Goal: Transaction & Acquisition: Purchase product/service

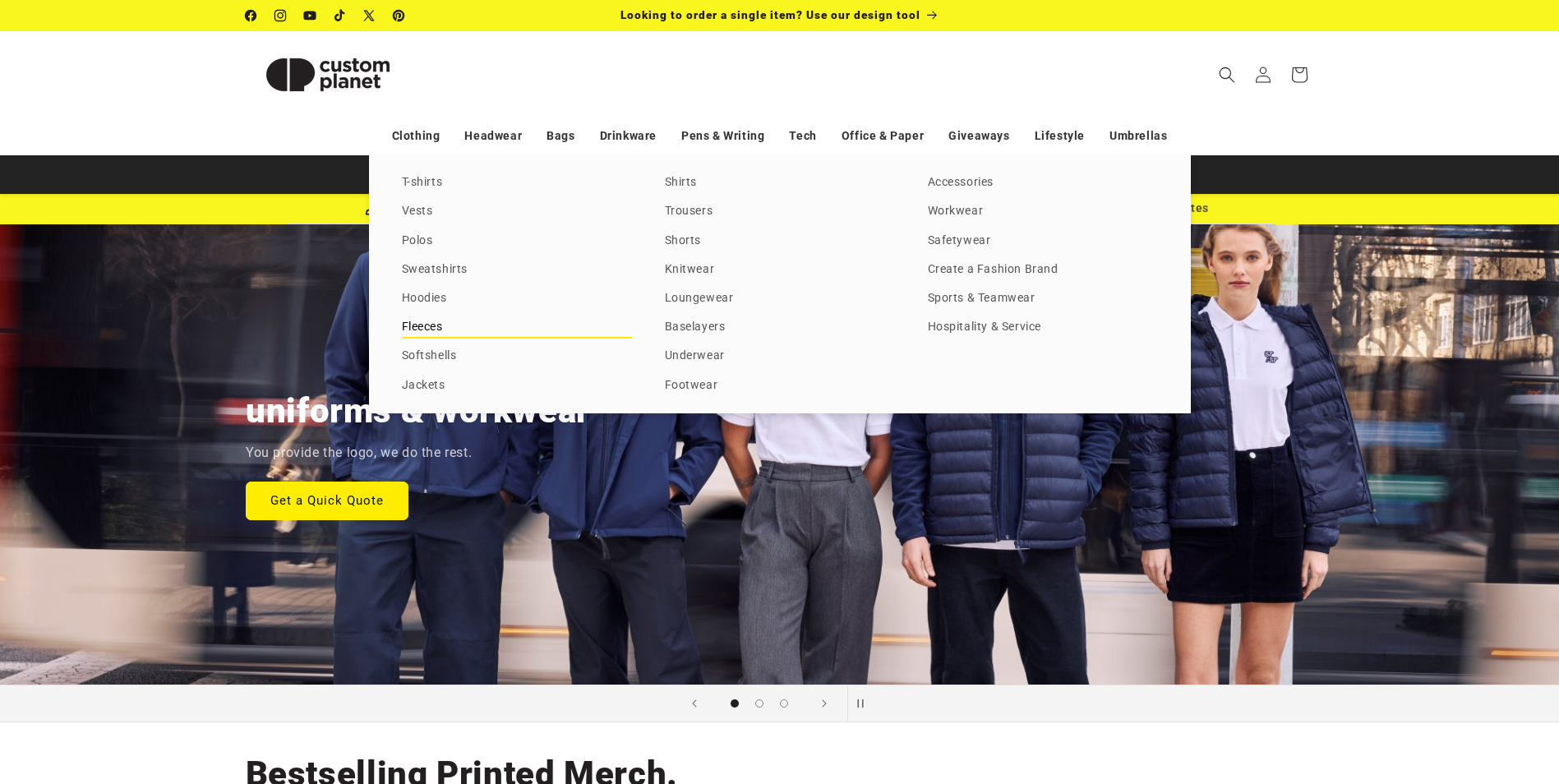
click at [415, 322] on link "Fleeces" at bounding box center [517, 327] width 230 height 23
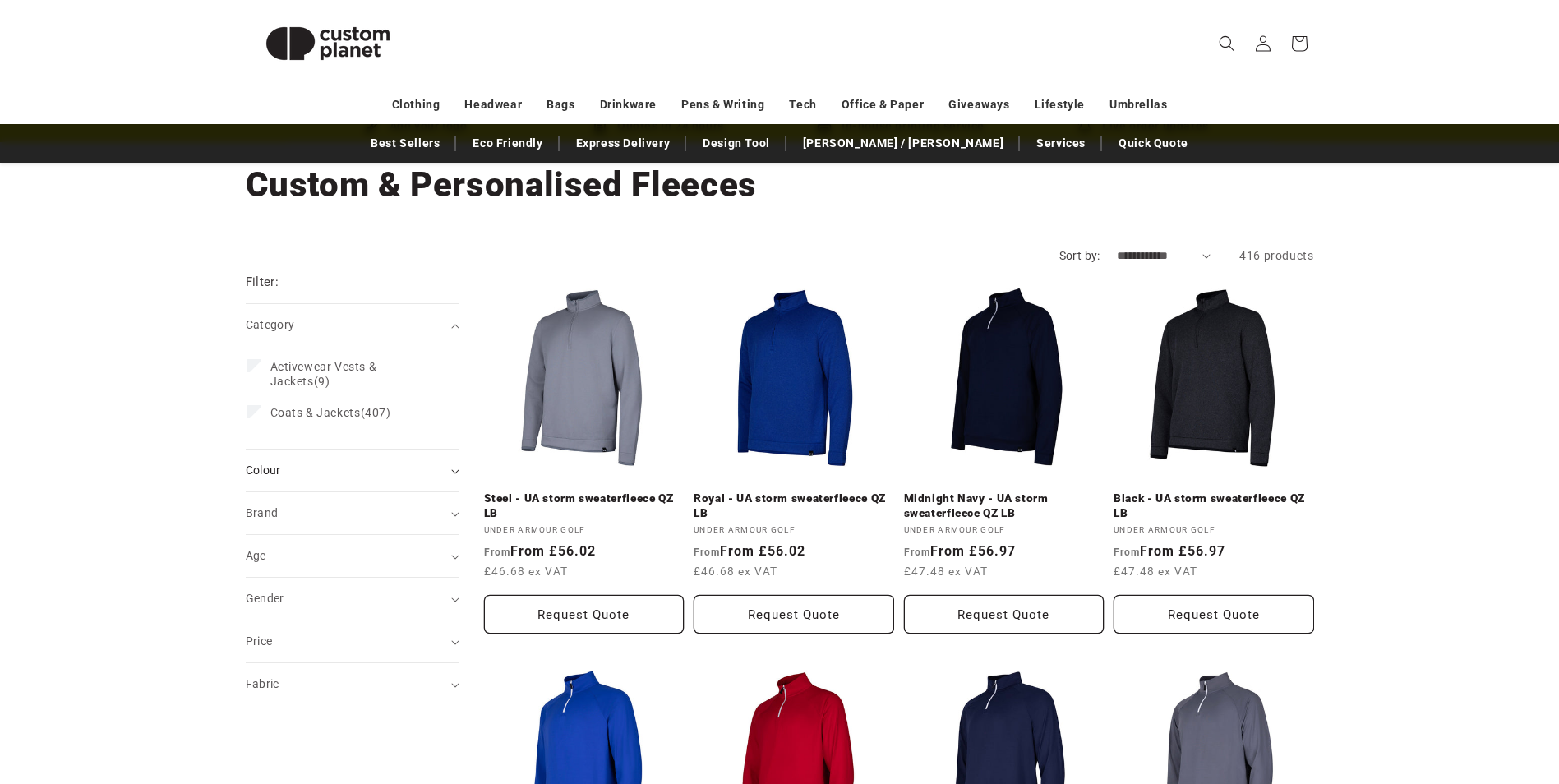
click at [307, 469] on div "Colour (0)" at bounding box center [345, 470] width 200 height 17
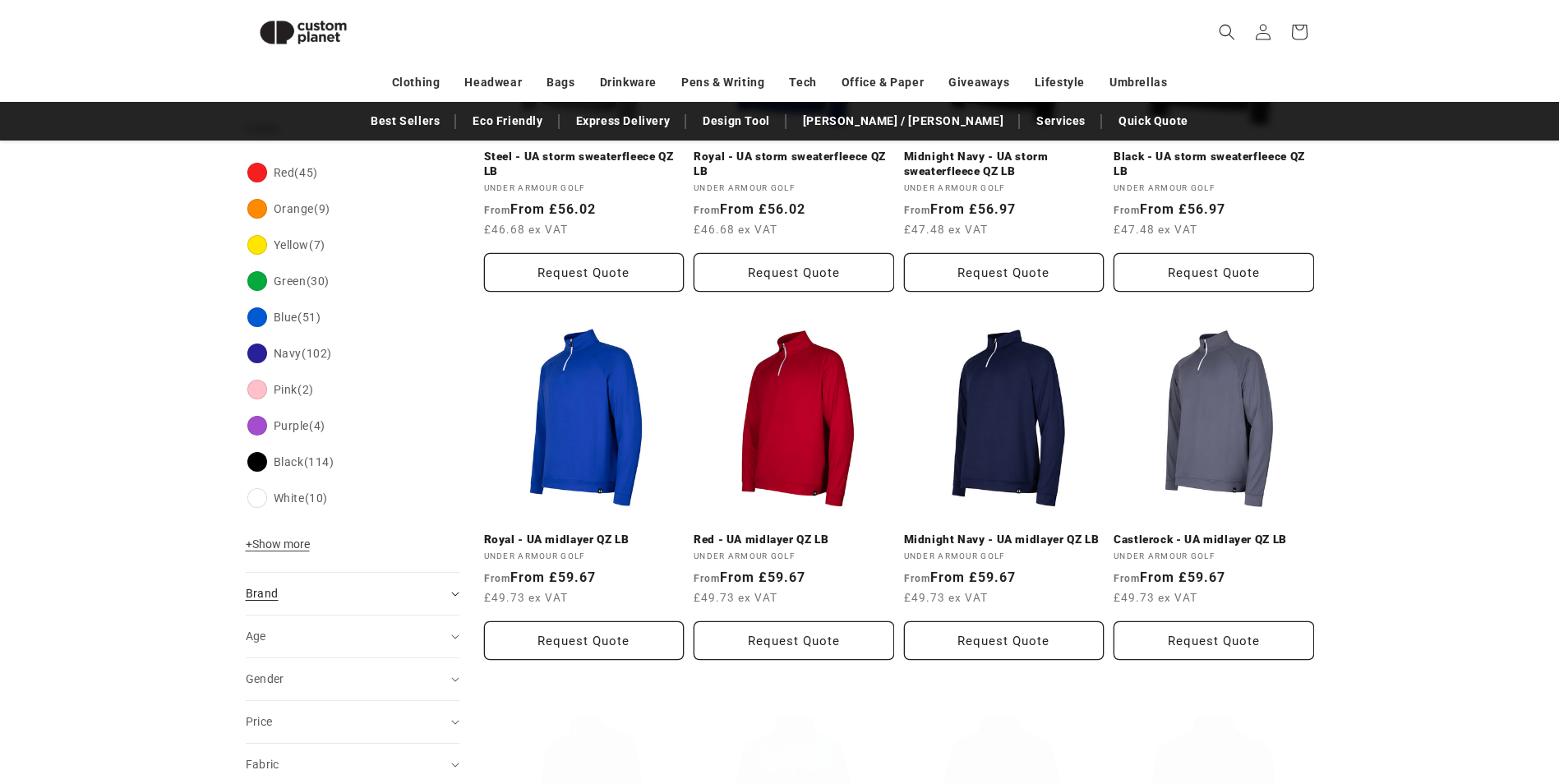
scroll to position [388, 0]
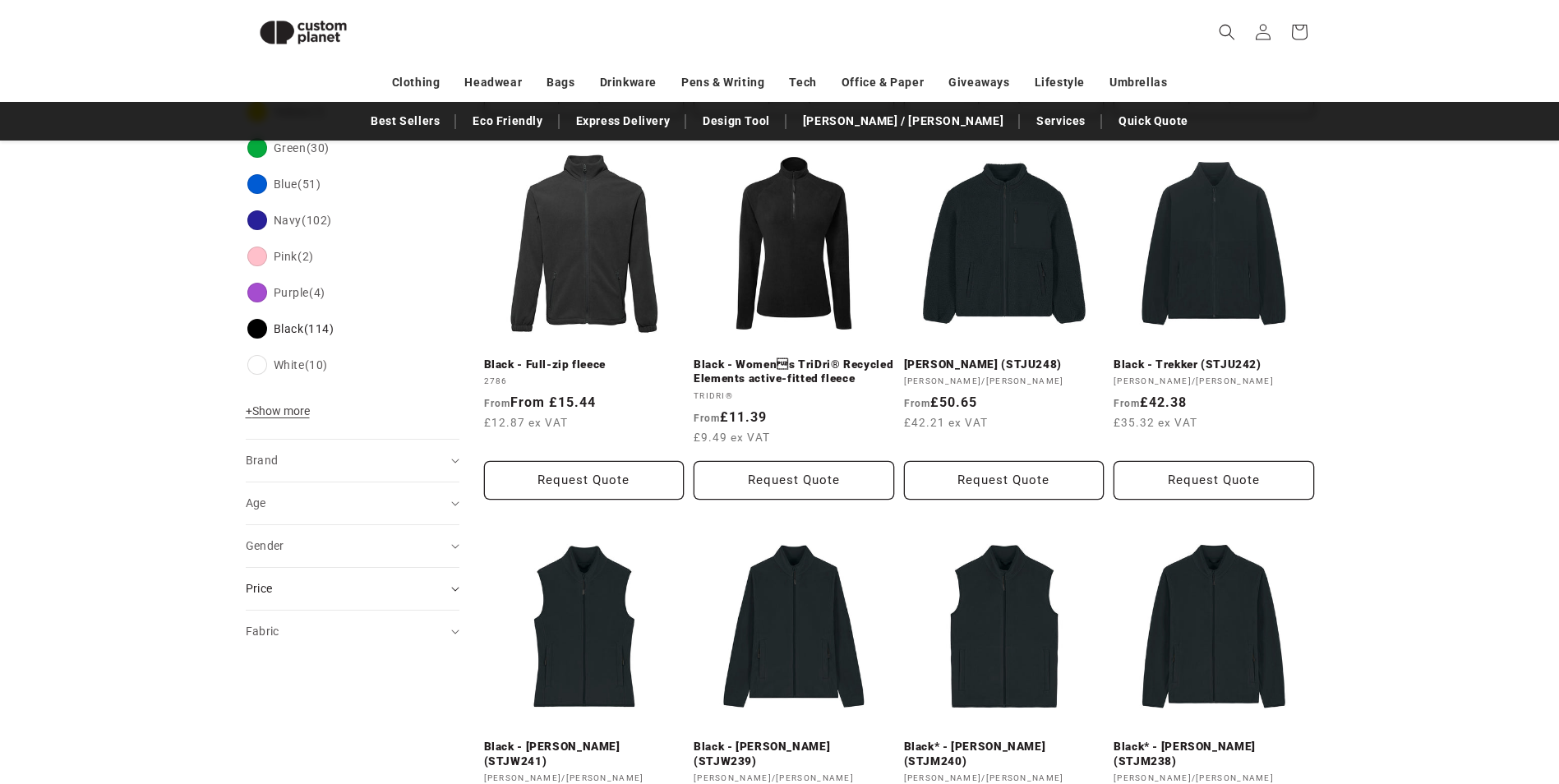
scroll to position [595, 0]
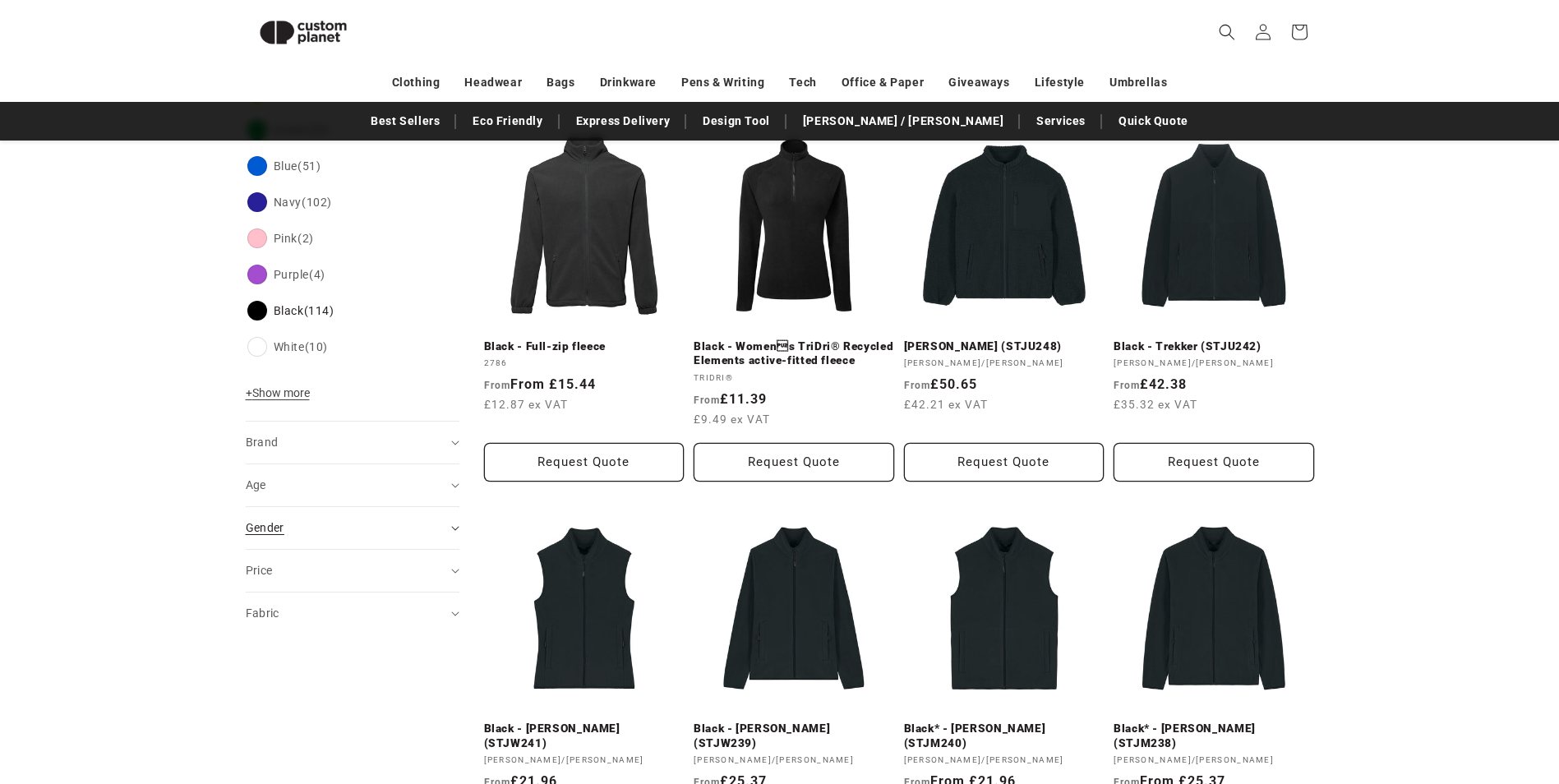
click at [329, 536] on div "Gender (0)" at bounding box center [345, 527] width 200 height 17
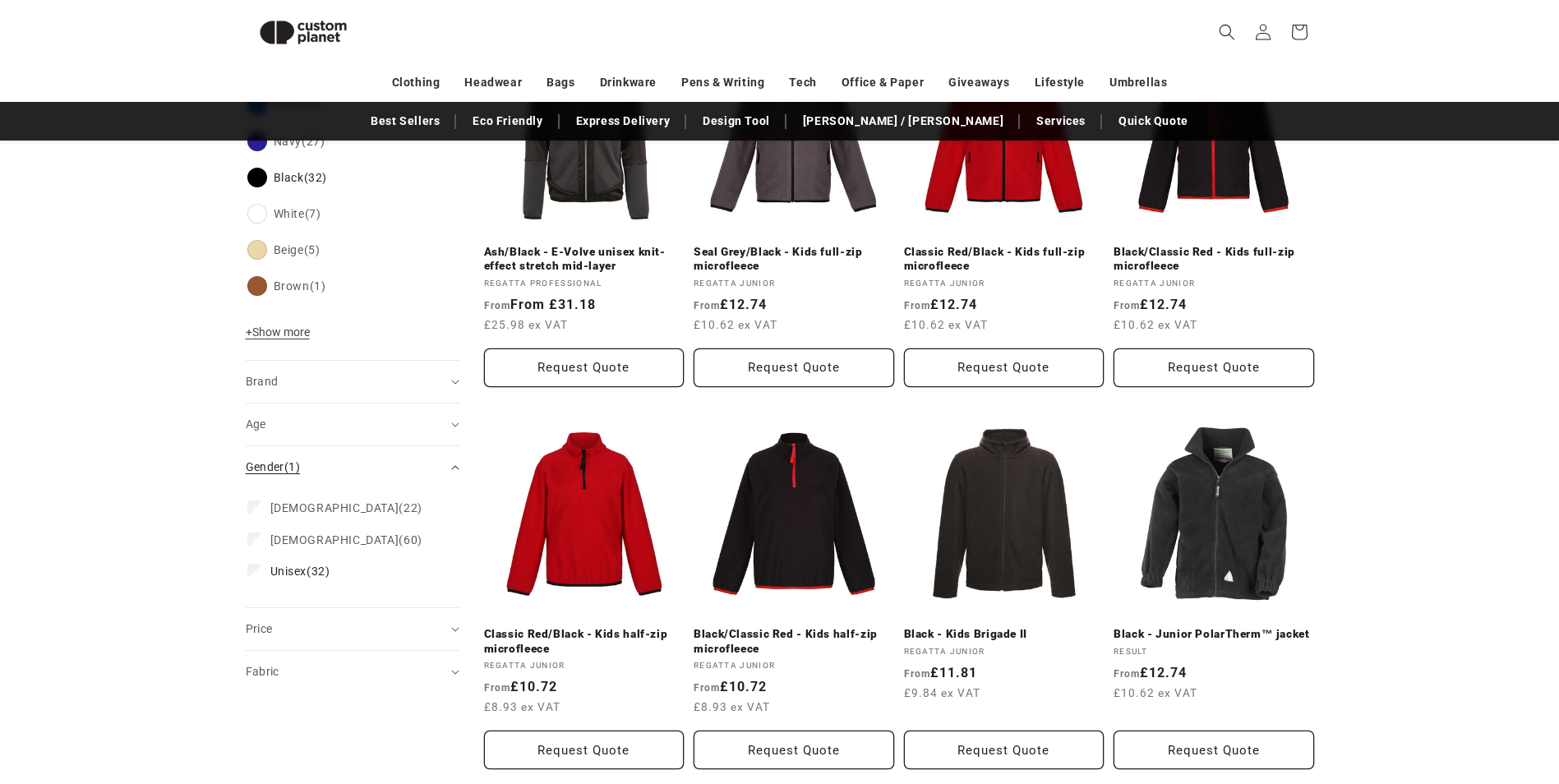
scroll to position [718, 0]
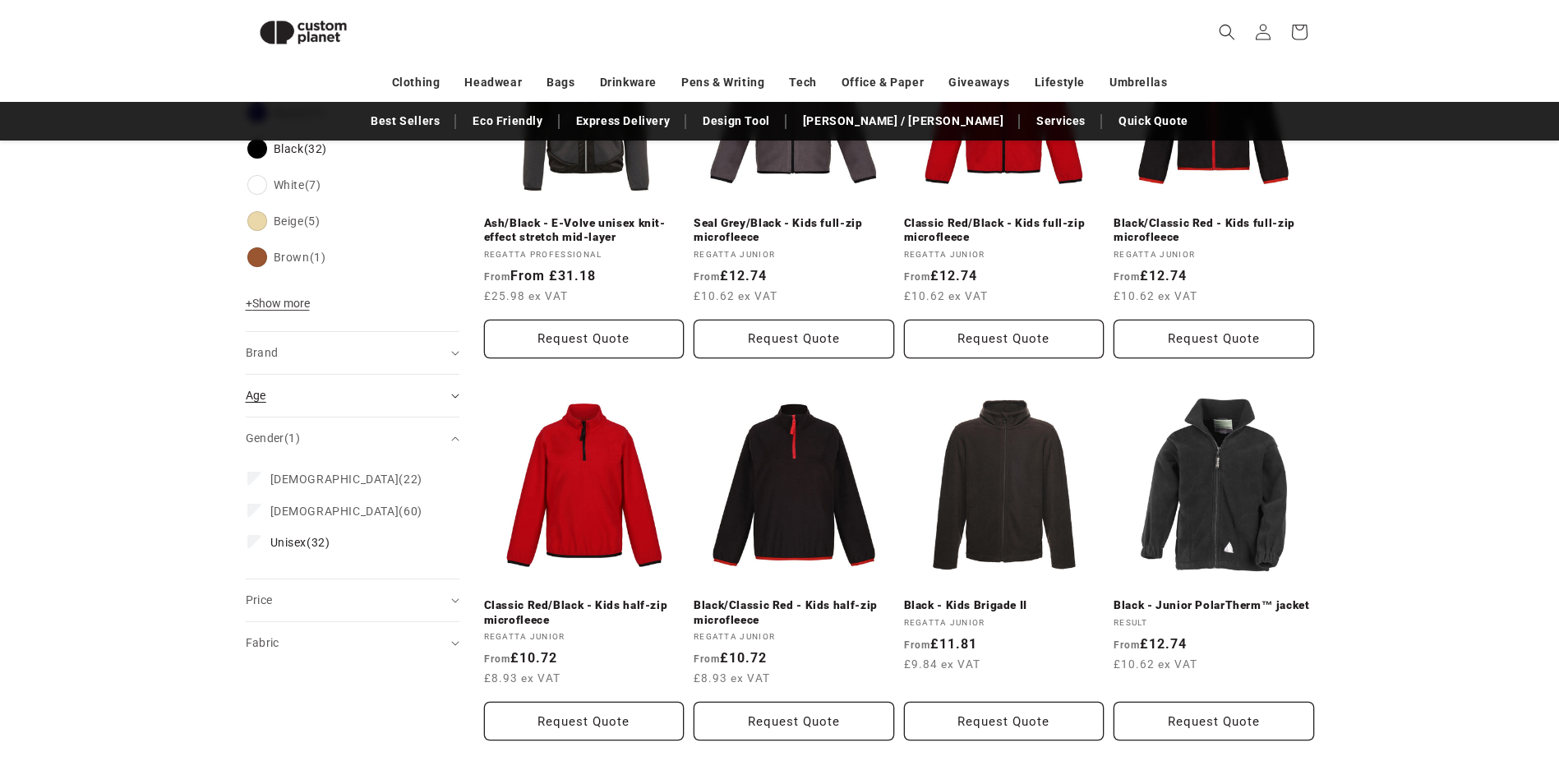
click at [315, 391] on div "Age (0)" at bounding box center [345, 395] width 200 height 17
click at [269, 437] on label "Adult (21) Adult (21 products)" at bounding box center [347, 436] width 200 height 31
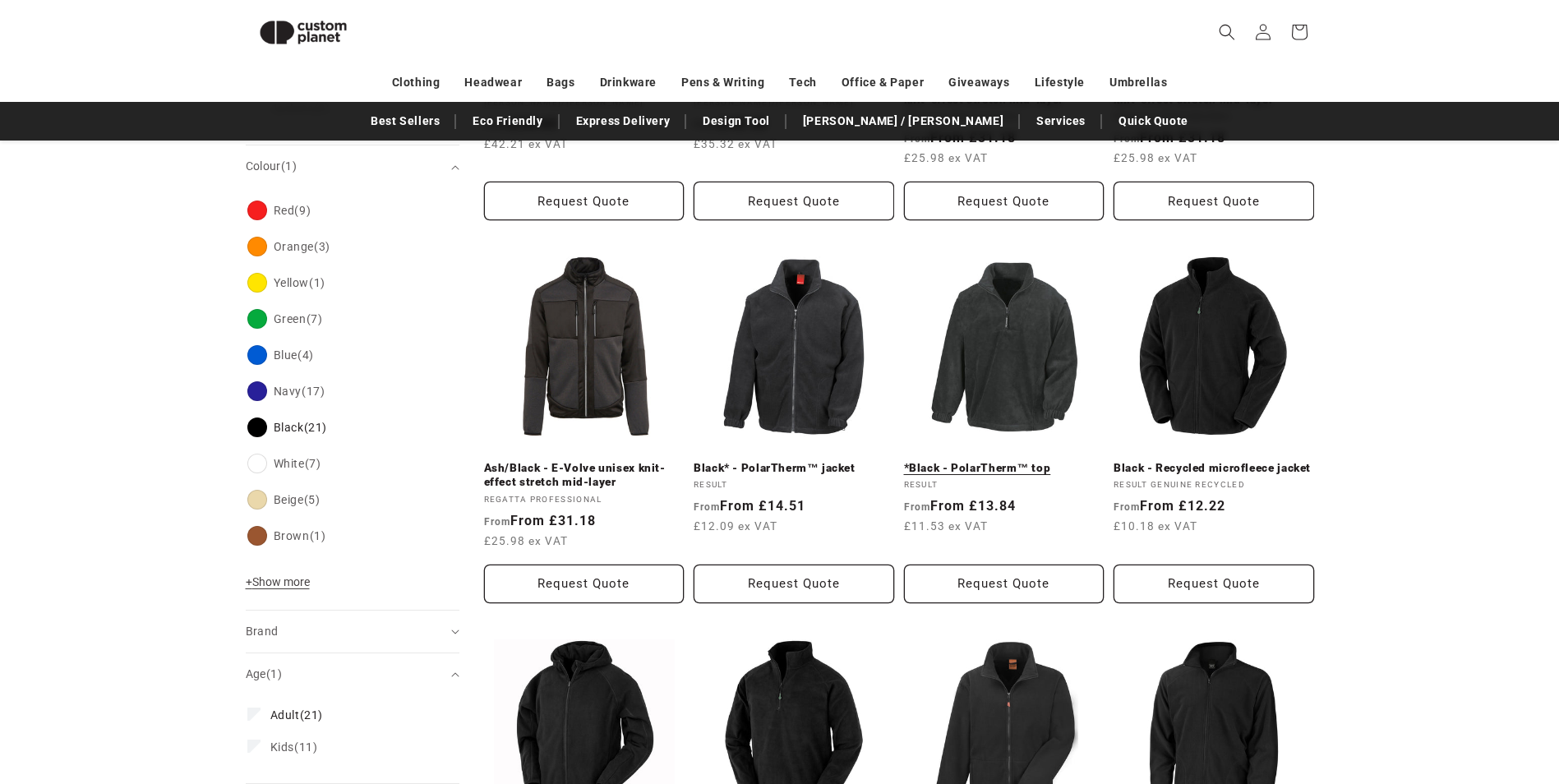
scroll to position [471, 0]
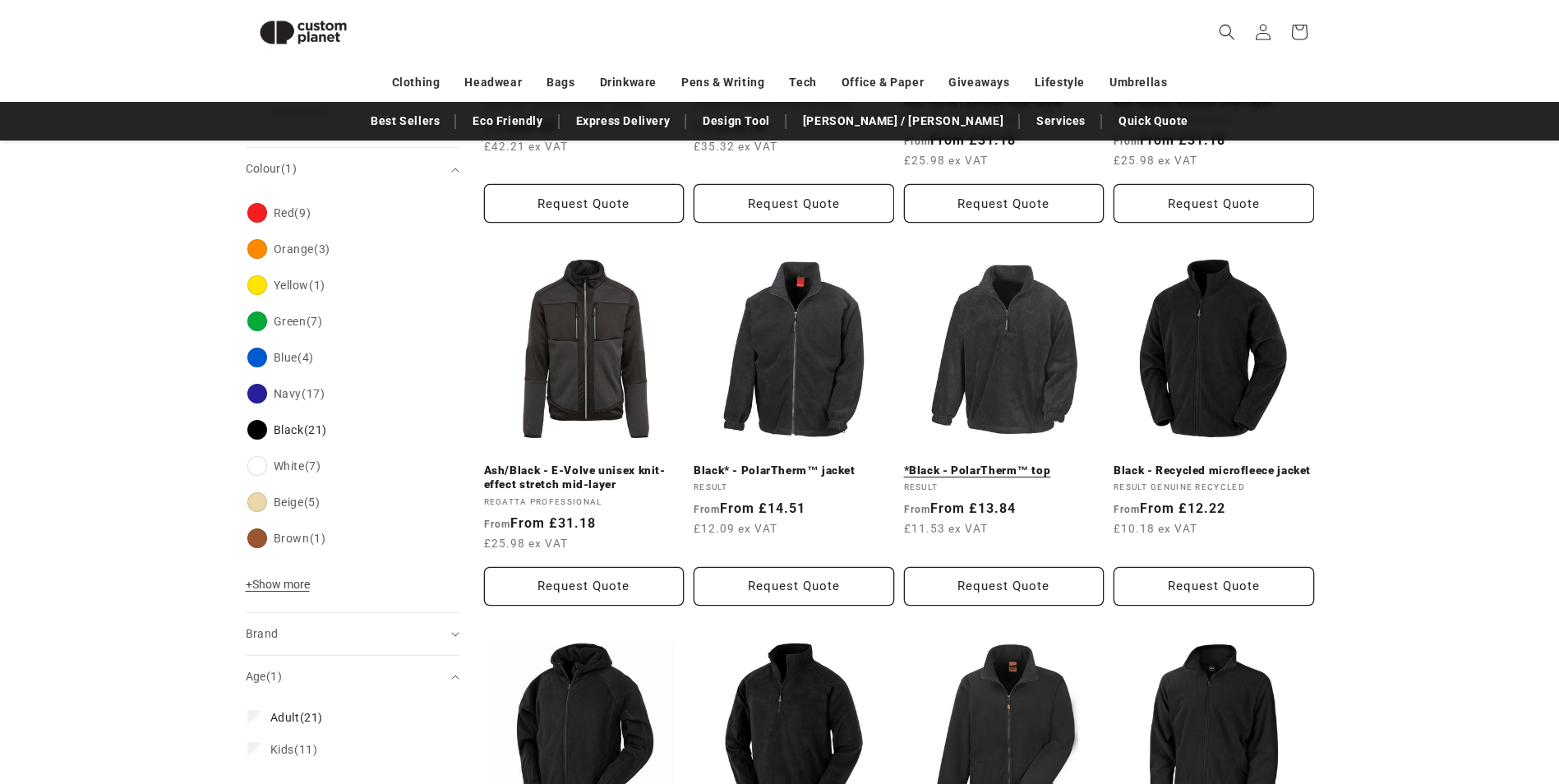
click at [943, 464] on link "*Black - PolarTherm™ top" at bounding box center [1004, 471] width 200 height 14
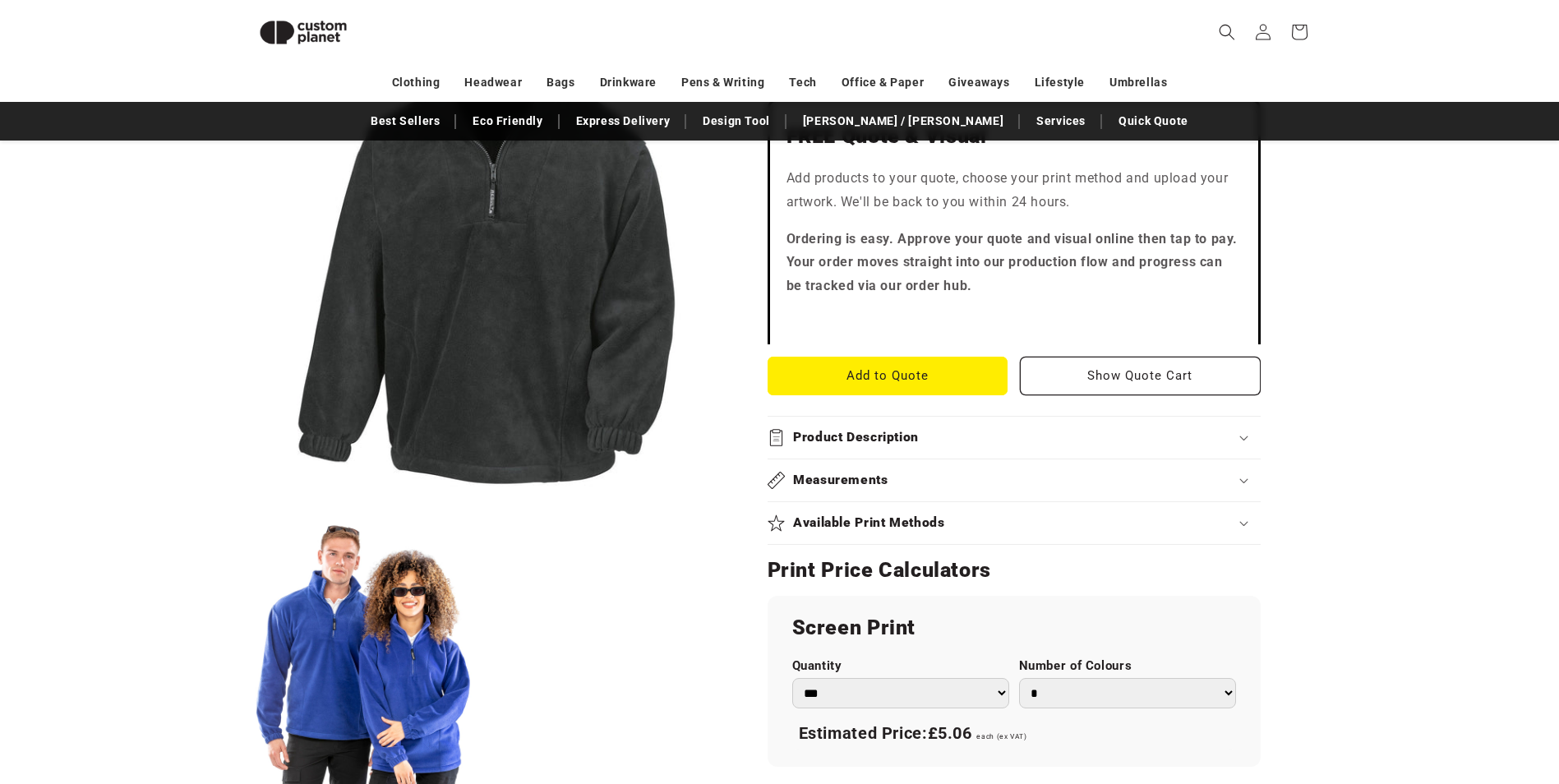
scroll to position [472, 0]
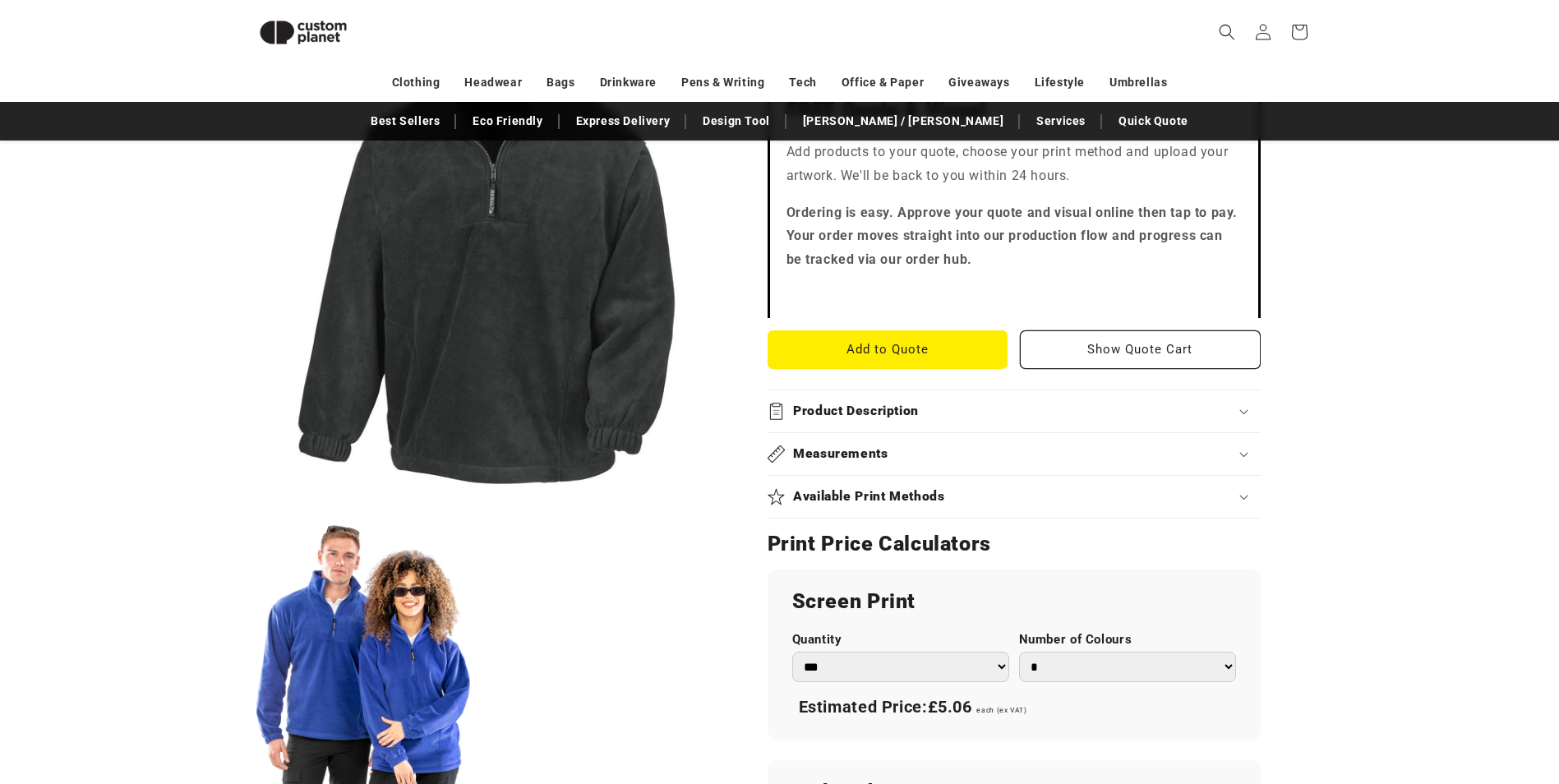
click at [882, 436] on summary "Measurements" at bounding box center [1015, 454] width 493 height 42
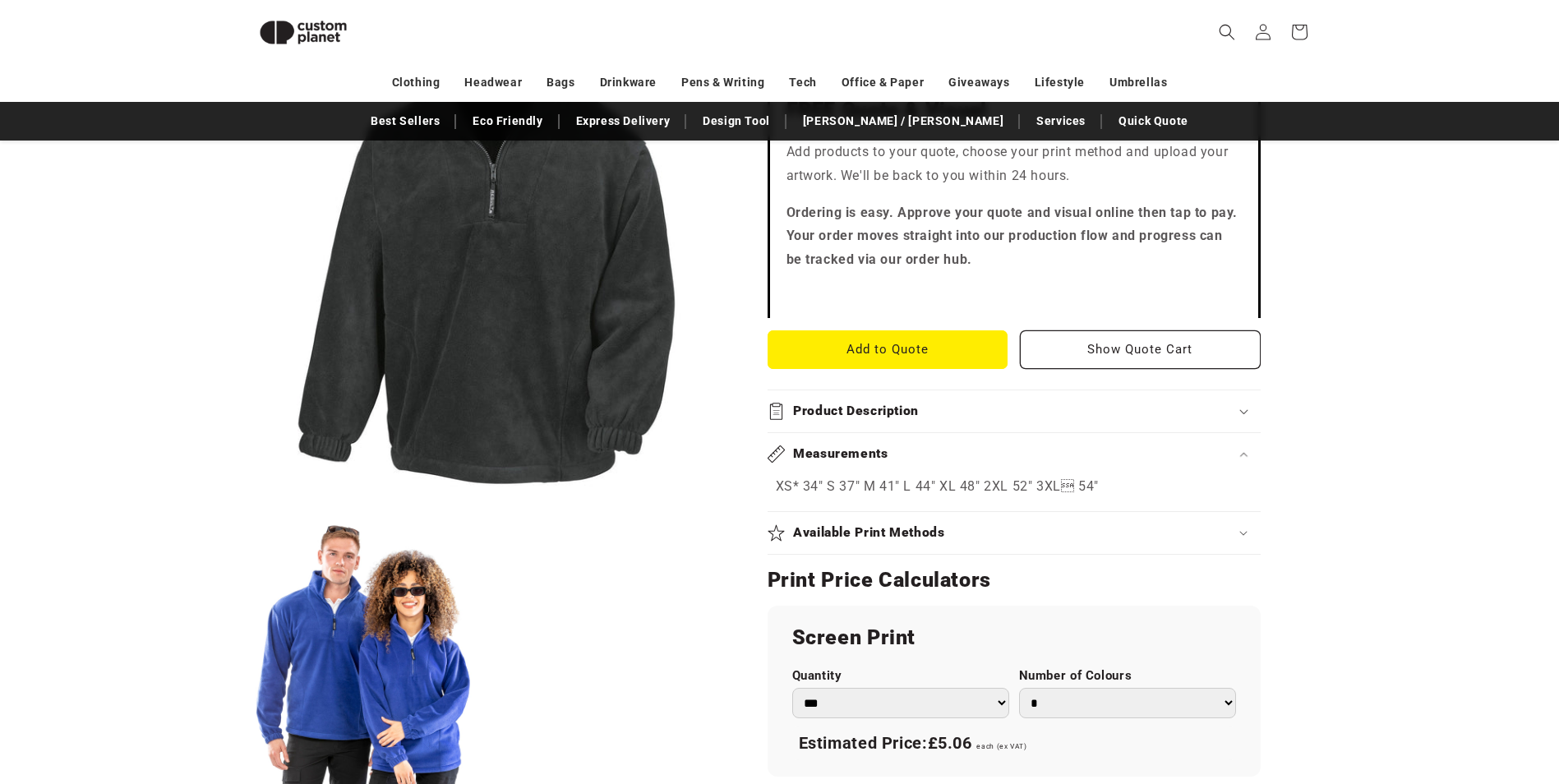
click at [883, 458] on h2 "Measurements" at bounding box center [841, 454] width 95 height 17
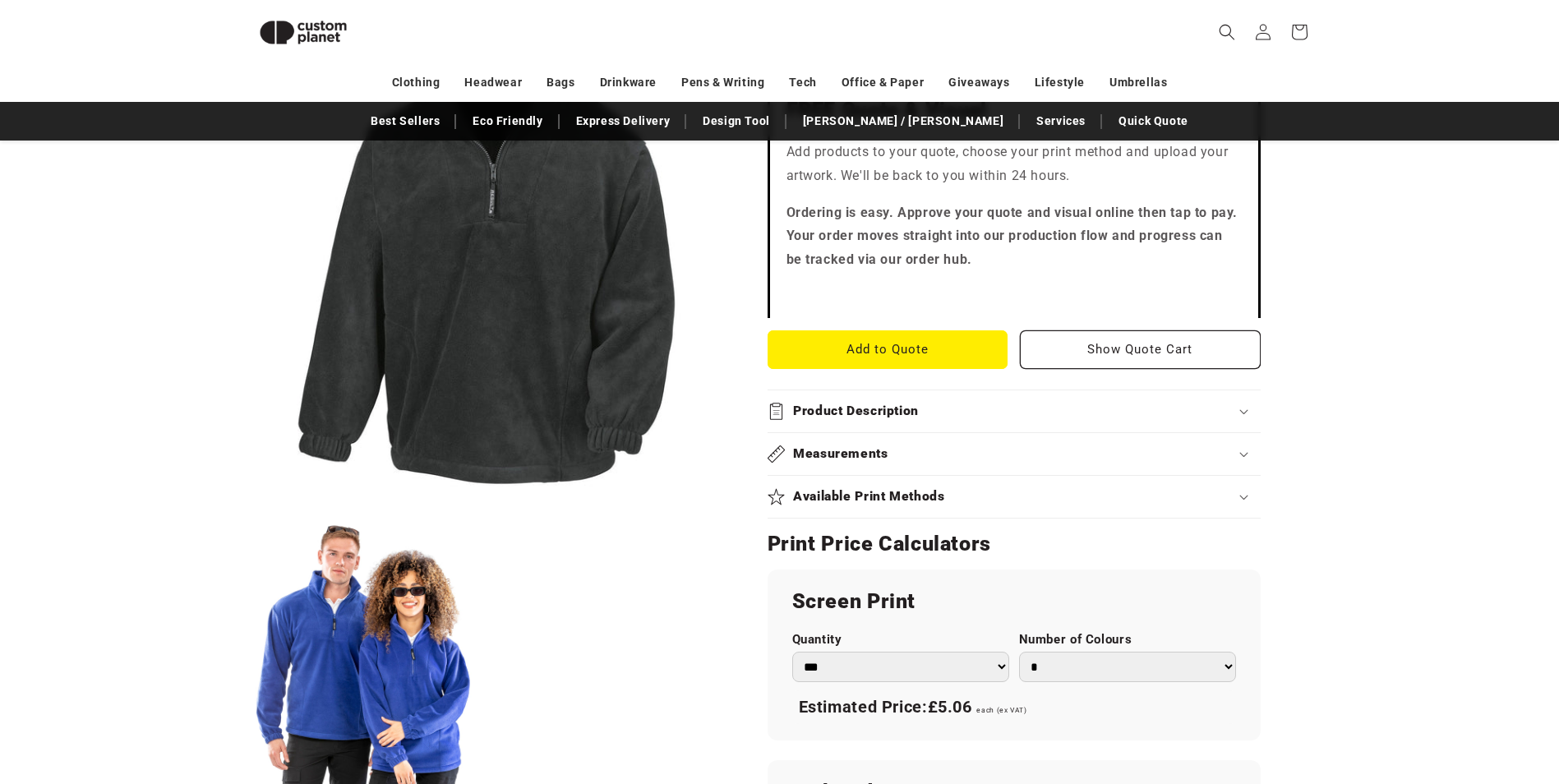
click at [886, 458] on h2 "Measurements" at bounding box center [841, 454] width 95 height 17
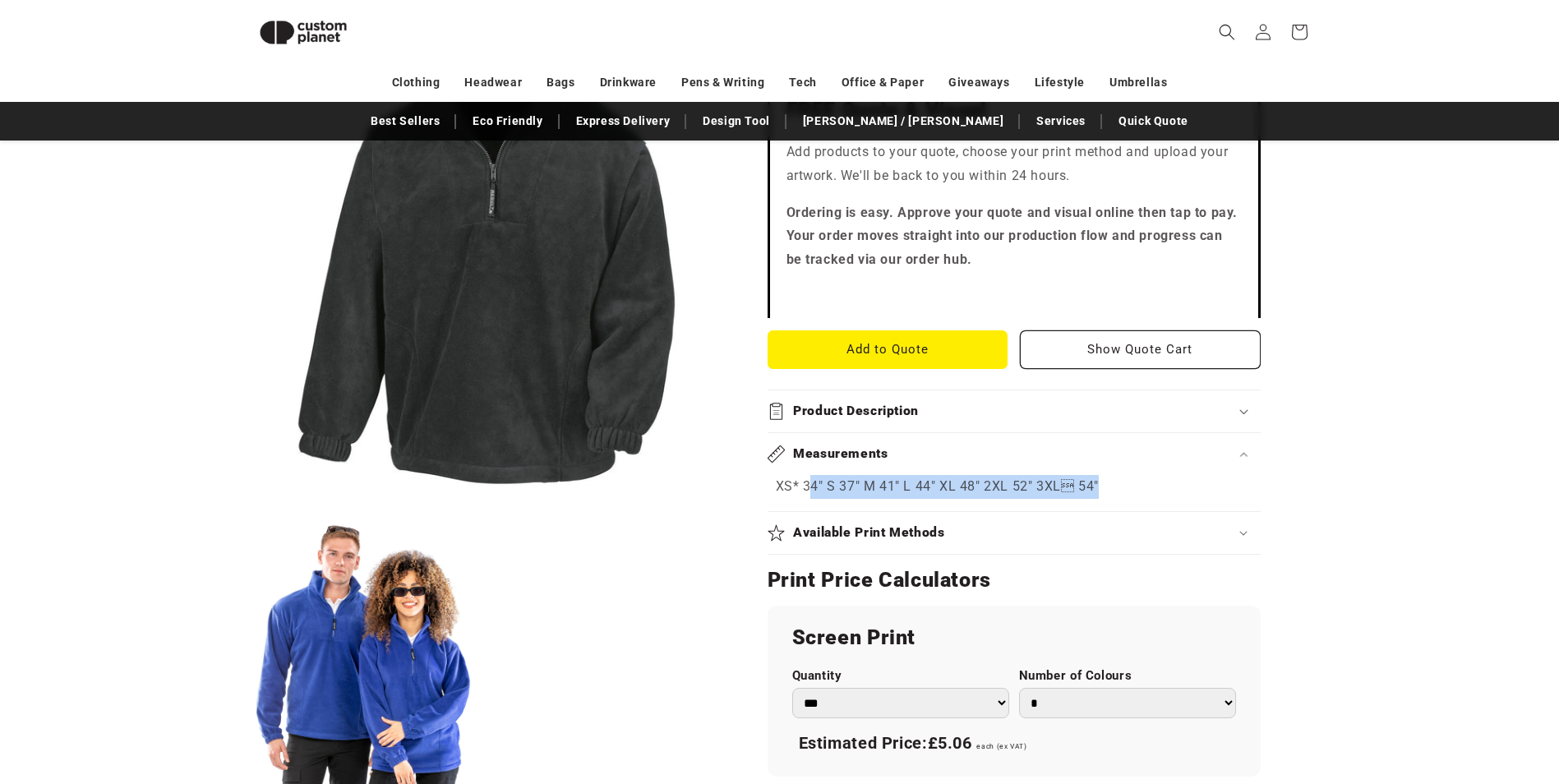
drag, startPoint x: 808, startPoint y: 490, endPoint x: 1097, endPoint y: 483, distance: 289.1
click at [1097, 483] on p "XS* 34" S 37" M 41" L 44" XL 48" 2XL 52" 3XL 54"" at bounding box center [1015, 486] width 476 height 24
drag, startPoint x: 1097, startPoint y: 483, endPoint x: 1110, endPoint y: 485, distance: 13.2
click at [1110, 485] on p "XS* 34" S 37" M 41" L 44" XL 48" 2XL 52" 3XL 54"" at bounding box center [1015, 486] width 476 height 24
click at [1074, 527] on div "Available Print Methods" at bounding box center [1015, 532] width 493 height 17
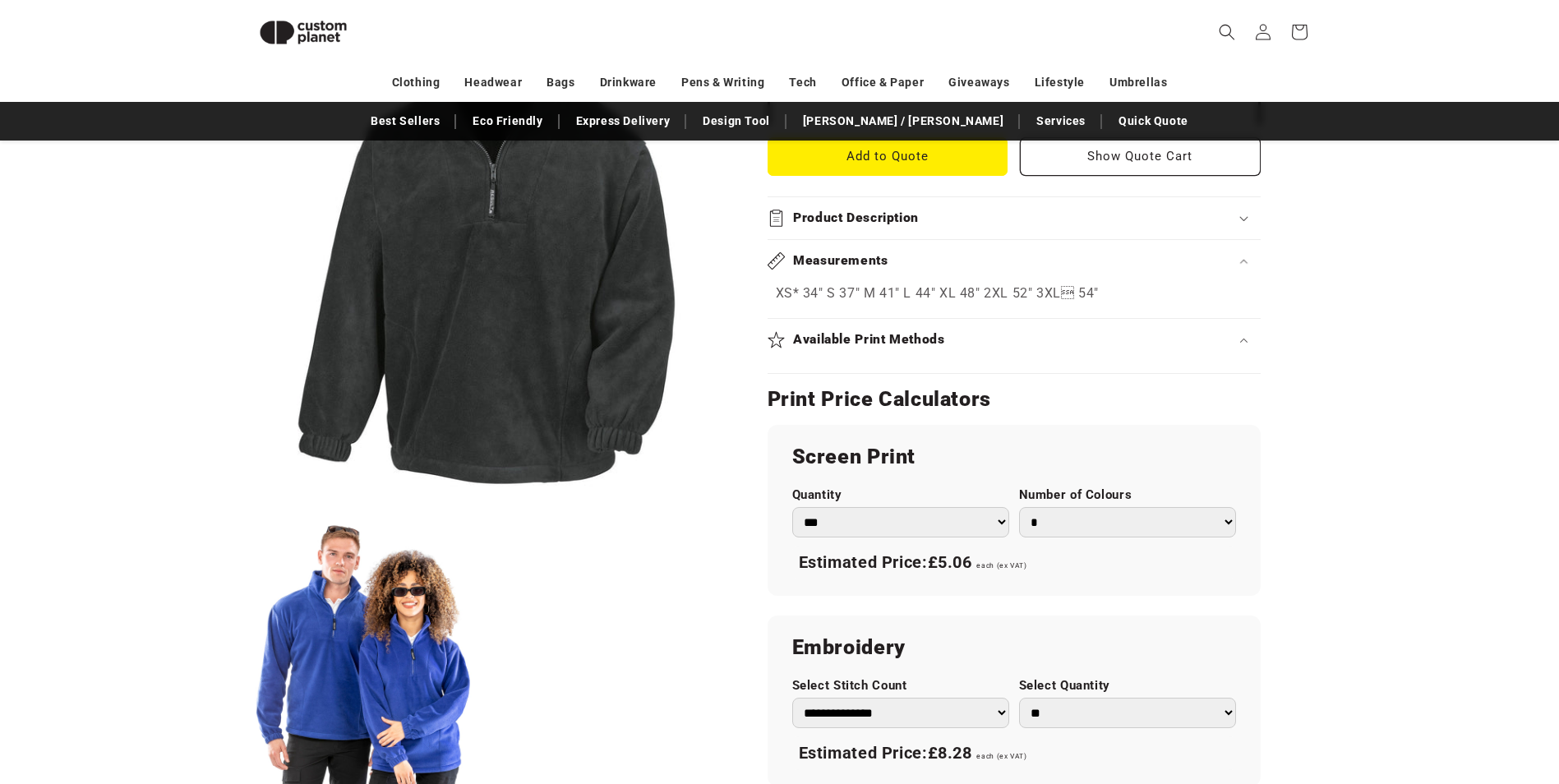
scroll to position [636, 0]
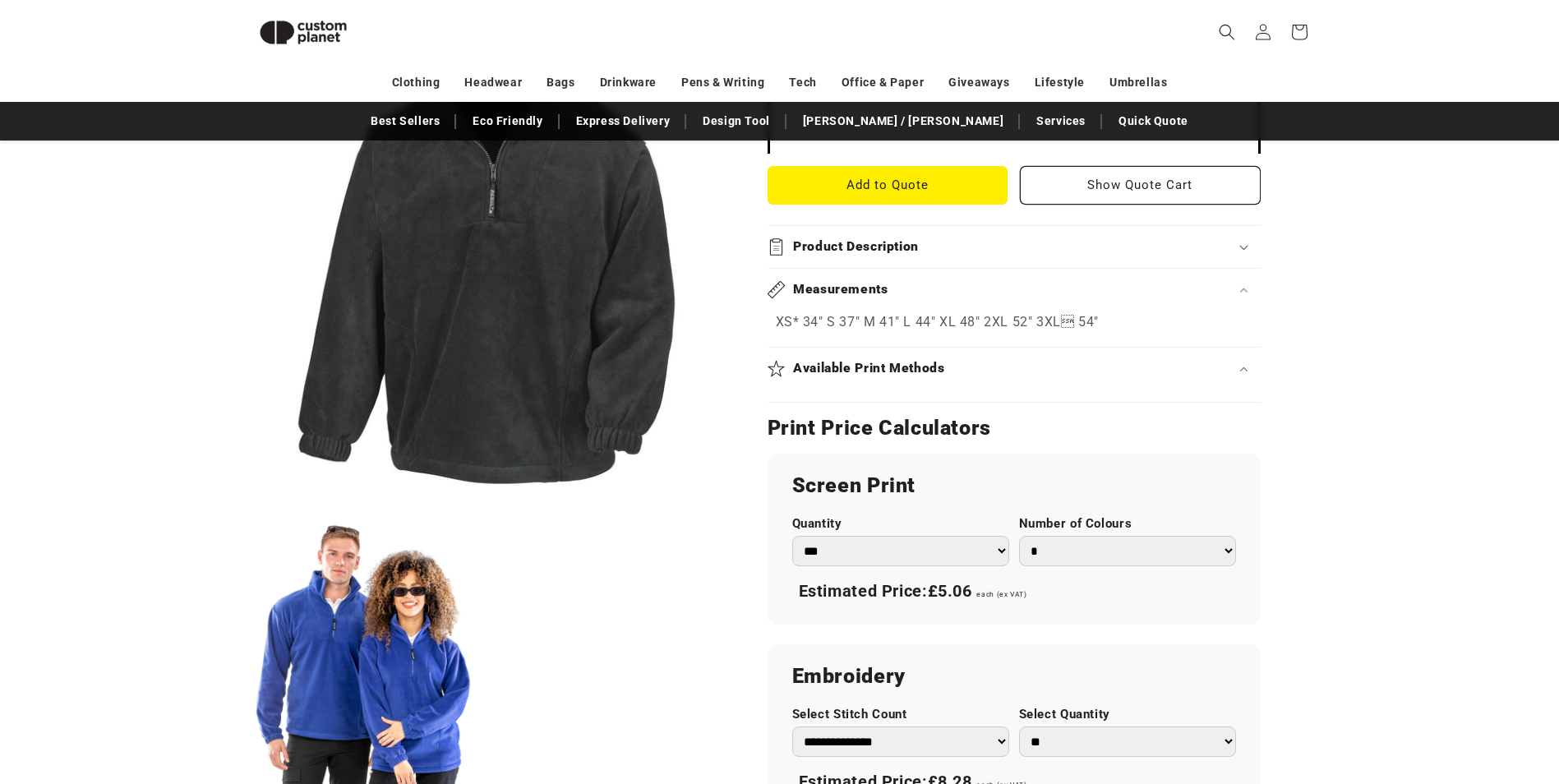
click at [932, 235] on summary "Product Description" at bounding box center [1015, 247] width 493 height 42
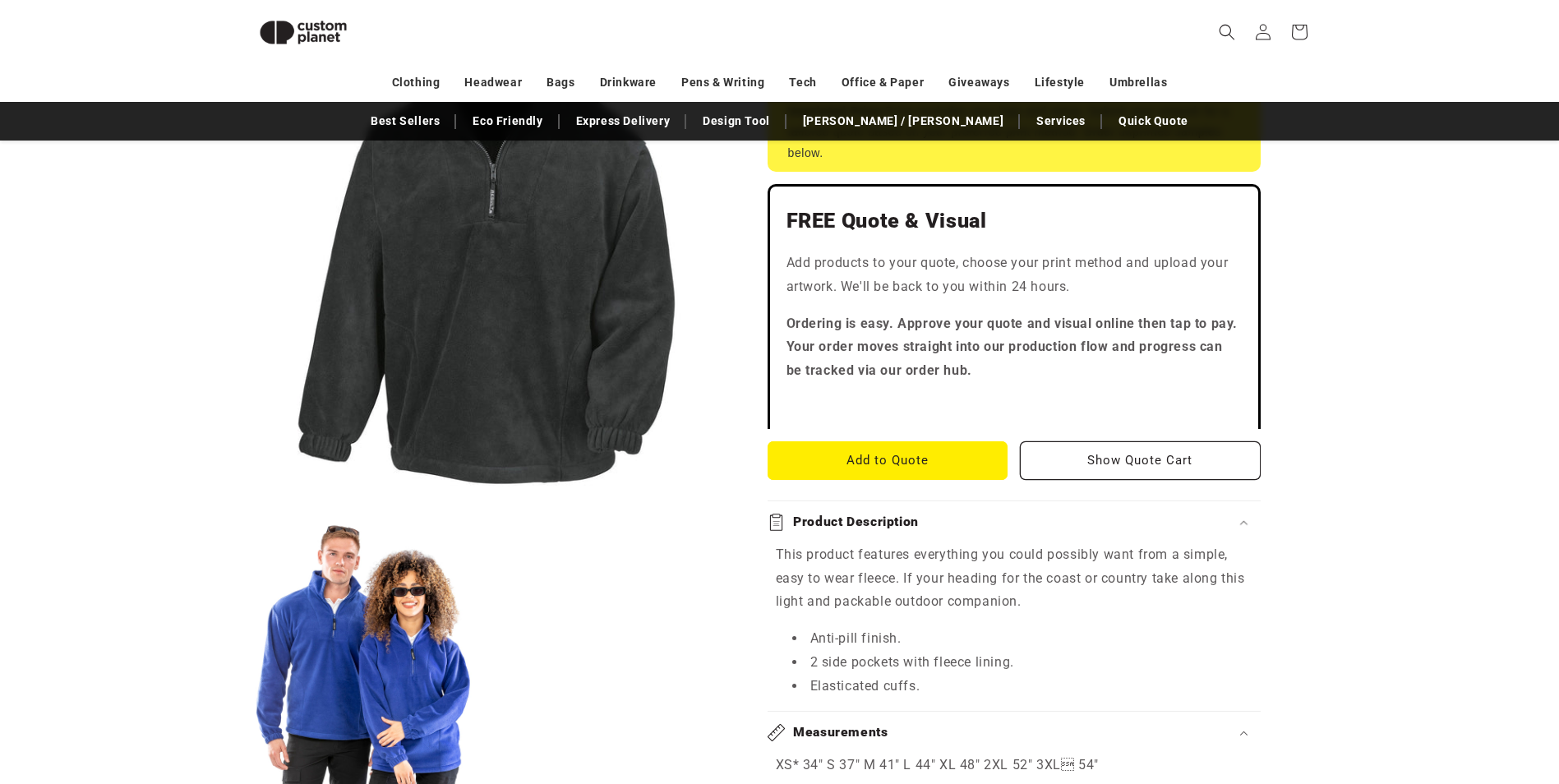
scroll to position [389, 0]
